Goal: Communication & Community: Share content

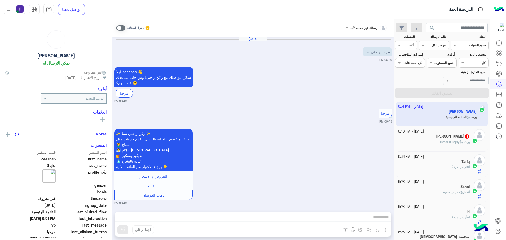
scroll to position [327, 0]
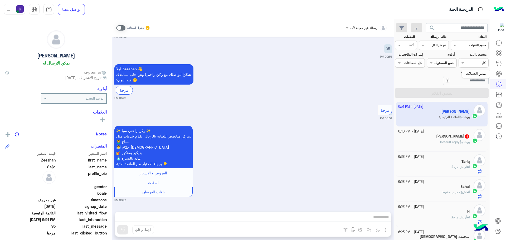
click at [496, 73] on icon at bounding box center [498, 74] width 6 height 6
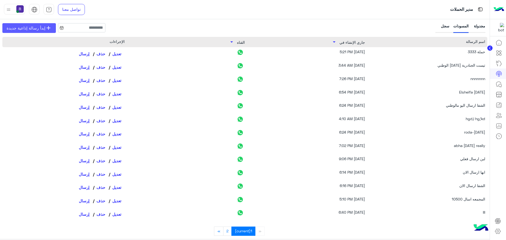
click at [25, 26] on span "إبدأ رسالة إذاعية جديدة" at bounding box center [26, 28] width 39 height 6
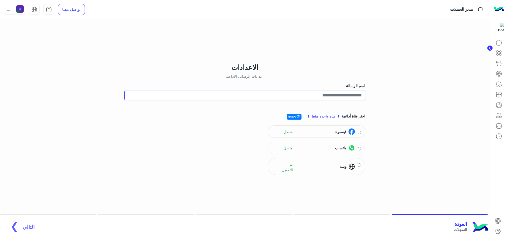
click at [358, 94] on input "اسم الرسالة" at bounding box center [244, 95] width 241 height 9
type input "**********"
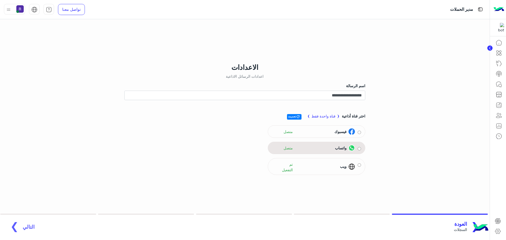
click at [355, 149] on div "واتساب متصل" at bounding box center [316, 148] width 89 height 8
click at [23, 226] on span "التالي" at bounding box center [29, 224] width 12 height 6
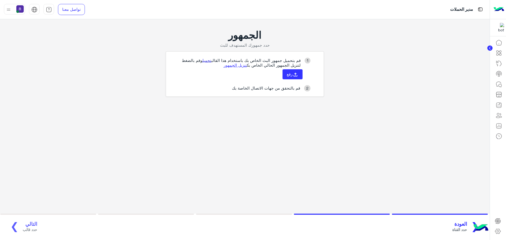
click at [208, 60] on link "تحميل" at bounding box center [206, 60] width 9 height 5
click at [301, 72] on button "رفع" at bounding box center [292, 74] width 20 height 10
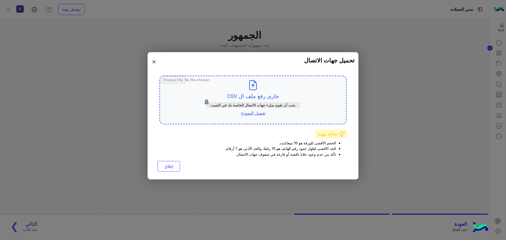
click at [255, 94] on input "file" at bounding box center [253, 100] width 186 height 48
click at [258, 97] on input "file" at bounding box center [253, 100] width 186 height 48
type input "**********"
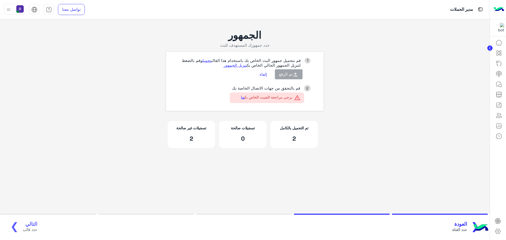
click at [264, 74] on button "إلغاء" at bounding box center [263, 74] width 15 height 9
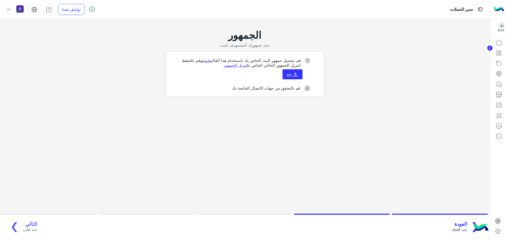
click at [206, 60] on link "تحميل" at bounding box center [206, 60] width 9 height 5
click at [292, 75] on icon at bounding box center [295, 75] width 6 height 6
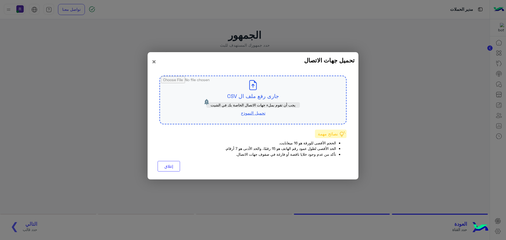
click at [259, 90] on input "file" at bounding box center [253, 100] width 186 height 48
type input "**********"
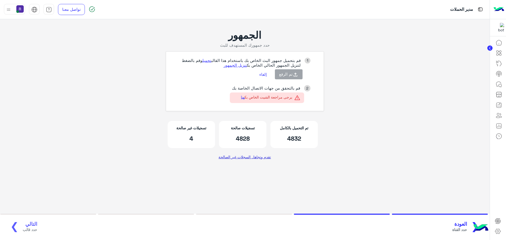
click at [257, 156] on link "تقدم وتجاهل السجلات غير الصالحة" at bounding box center [245, 156] width 56 height 9
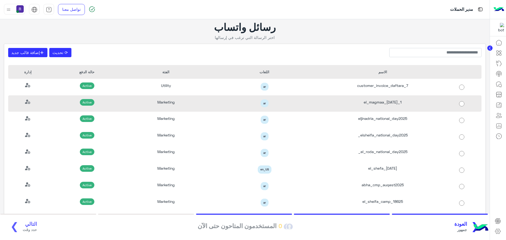
click at [385, 103] on div "el_magmaa_[DATE]_1" at bounding box center [382, 103] width 118 height 17
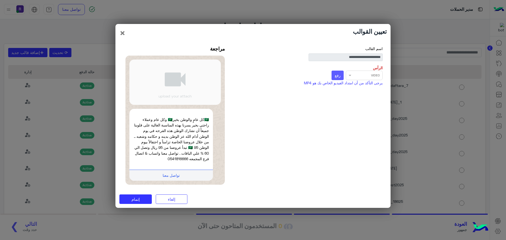
click at [335, 76] on span "رفع" at bounding box center [338, 75] width 6 height 5
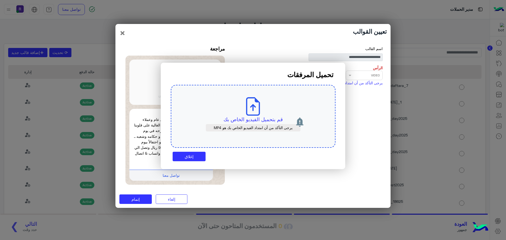
click at [267, 117] on p "قم بتحميل الفيديو الخاص بك" at bounding box center [253, 119] width 140 height 7
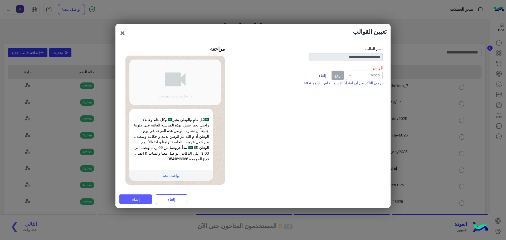
click at [138, 199] on span "إتمام" at bounding box center [135, 199] width 8 height 5
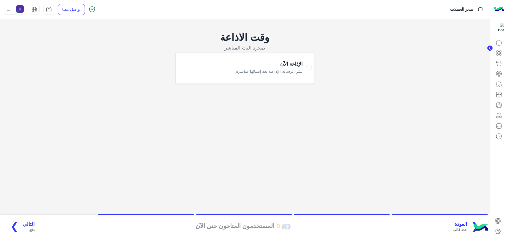
click at [30, 223] on span "التالي" at bounding box center [29, 224] width 12 height 6
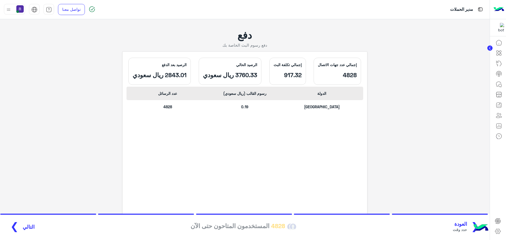
click at [24, 228] on span "التالي" at bounding box center [29, 227] width 12 height 6
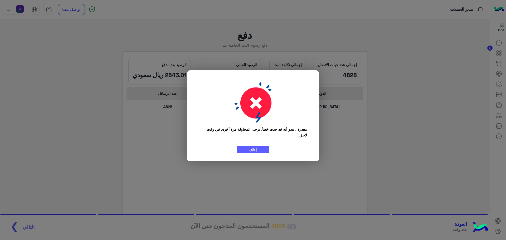
click at [255, 150] on button "إغلاق" at bounding box center [253, 150] width 32 height 8
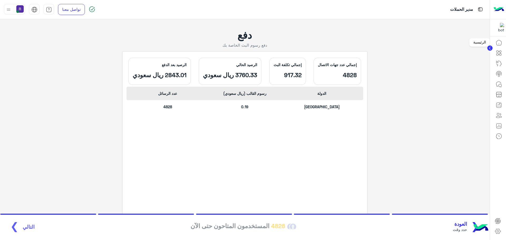
click at [499, 43] on icon at bounding box center [498, 43] width 6 height 6
